Goal: Information Seeking & Learning: Understand process/instructions

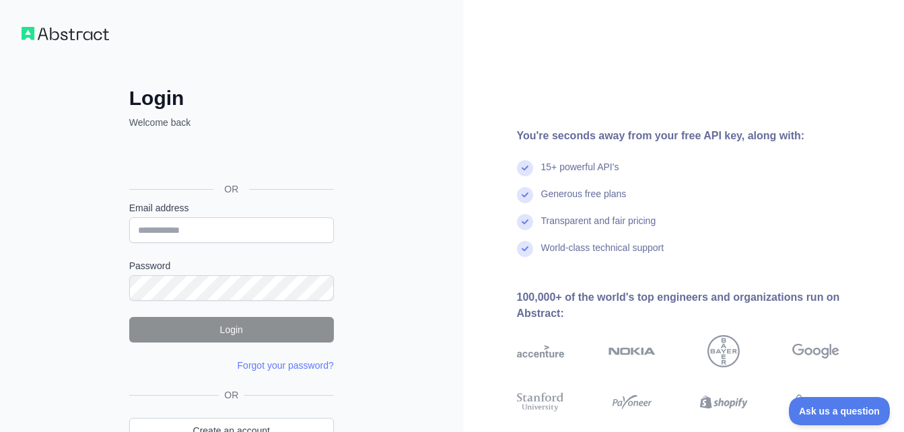
click at [325, 188] on div "OR" at bounding box center [231, 189] width 205 height 24
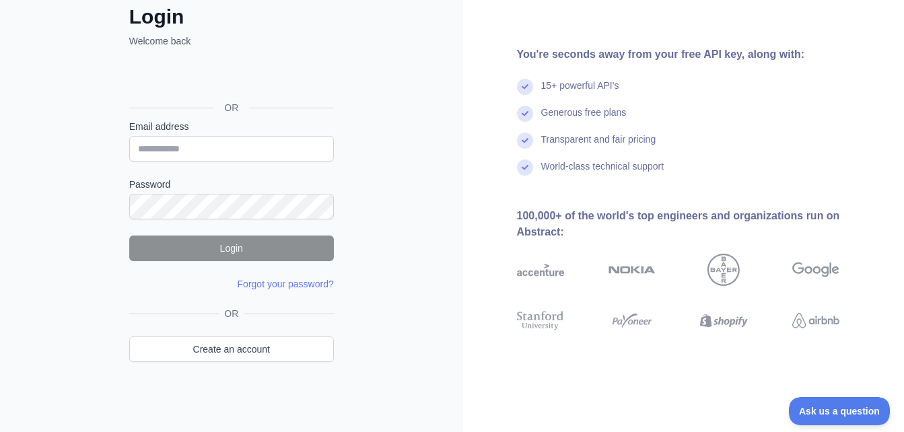
scroll to position [63, 0]
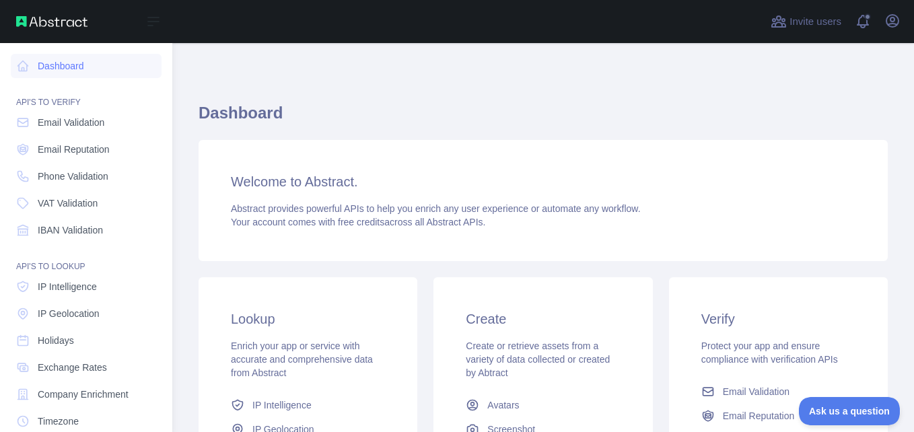
scroll to position [160, 0]
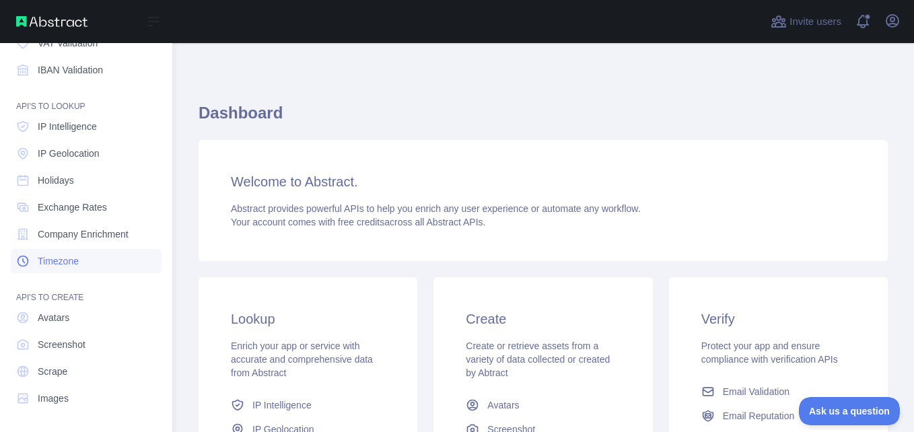
click at [67, 266] on span "Timezone" at bounding box center [58, 260] width 41 height 13
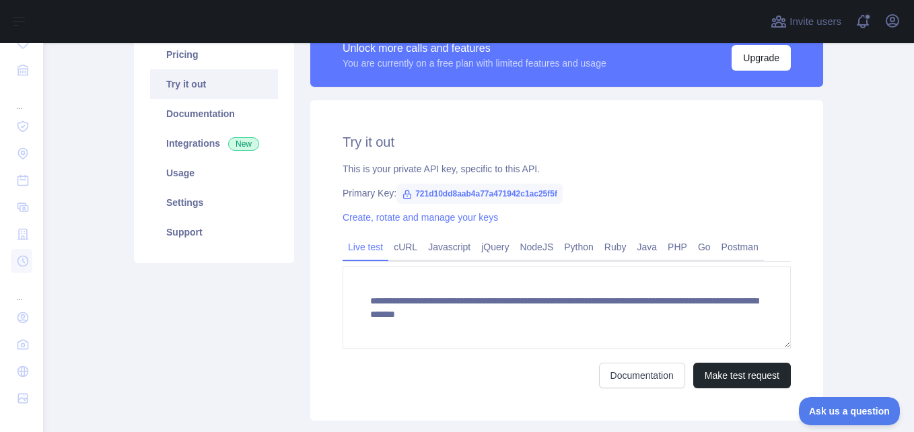
scroll to position [120, 0]
click at [561, 246] on link "Python" at bounding box center [579, 247] width 40 height 22
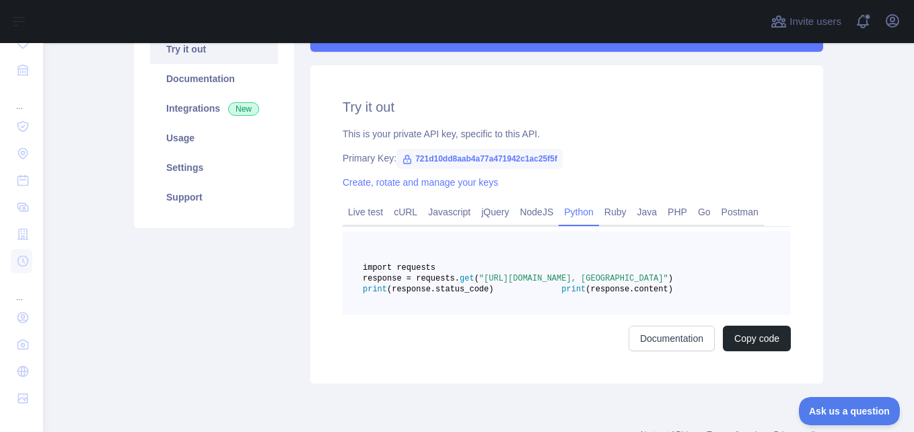
scroll to position [149, 0]
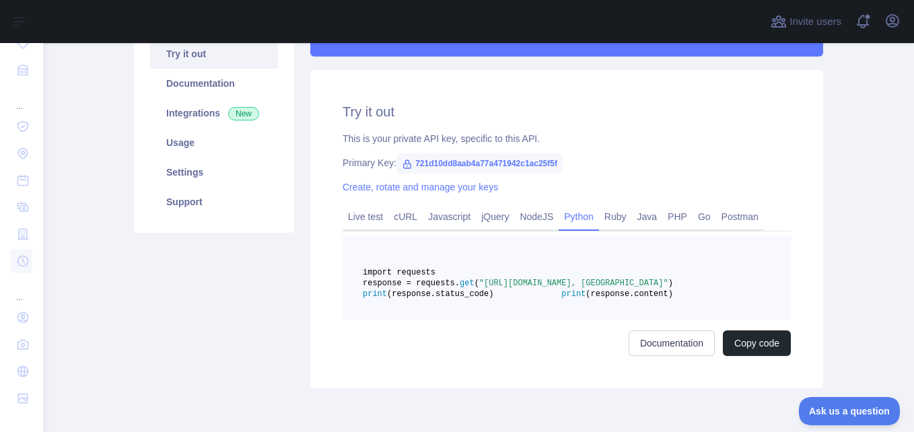
click at [484, 166] on span "721d10dd8aab4a77a471942c1ac25f5f" at bounding box center [479, 163] width 166 height 20
copy span "721d10dd8aab4a77a471942c1ac25f5f"
click at [437, 320] on pre "import requests response = requests. get ( "[URL][DOMAIN_NAME], [GEOGRAPHIC_DAT…" at bounding box center [567, 277] width 448 height 83
click at [759, 356] on button "Copy code" at bounding box center [757, 343] width 68 height 26
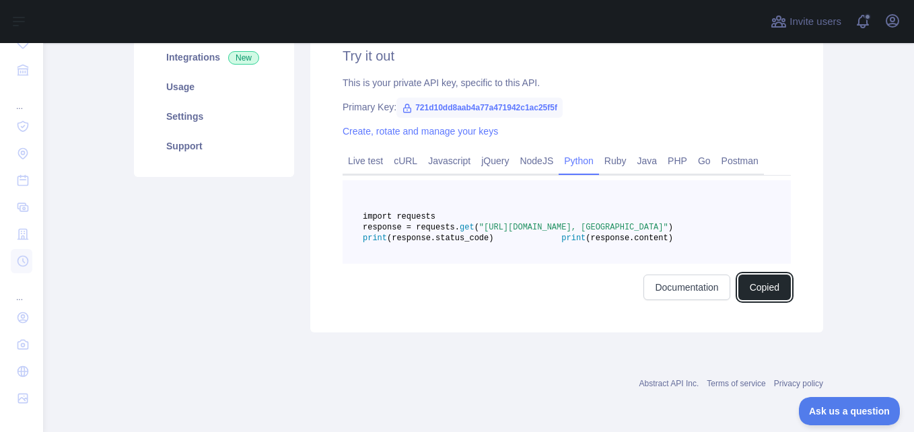
scroll to position [194, 0]
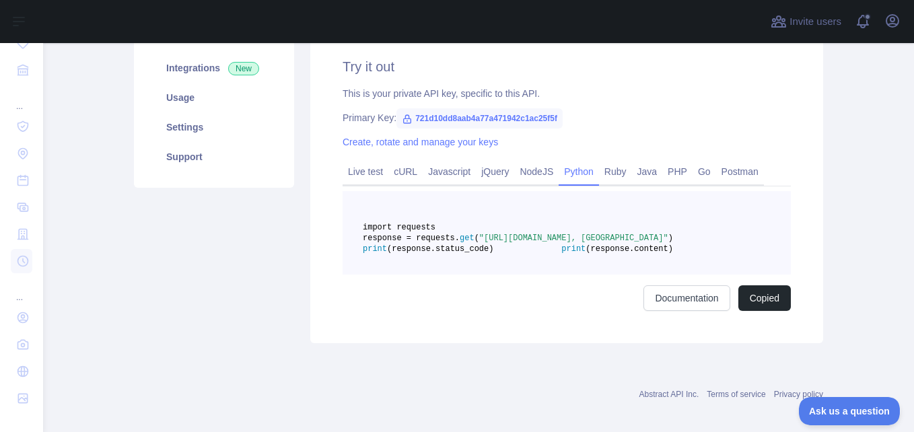
click at [435, 228] on span "import requests" at bounding box center [399, 227] width 73 height 9
click at [491, 237] on pre "import requests response = requests. get ( "[URL][DOMAIN_NAME], [GEOGRAPHIC_DAT…" at bounding box center [567, 232] width 448 height 83
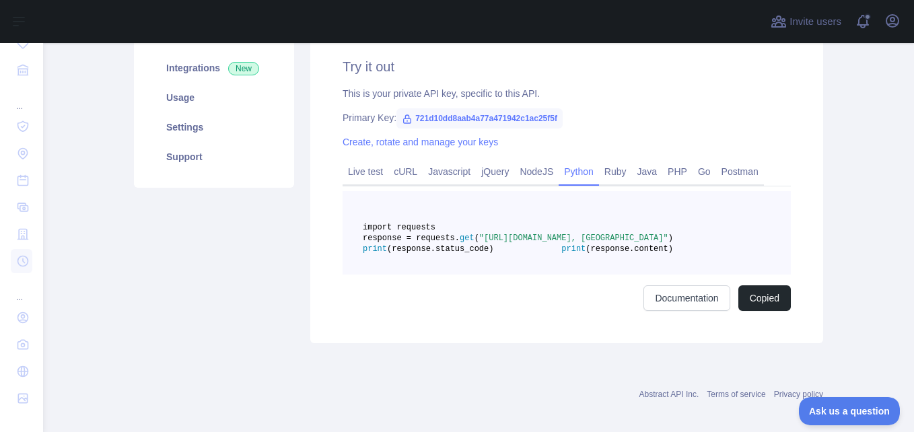
click at [435, 231] on span "import requests" at bounding box center [399, 227] width 73 height 9
